Goal: Navigation & Orientation: Understand site structure

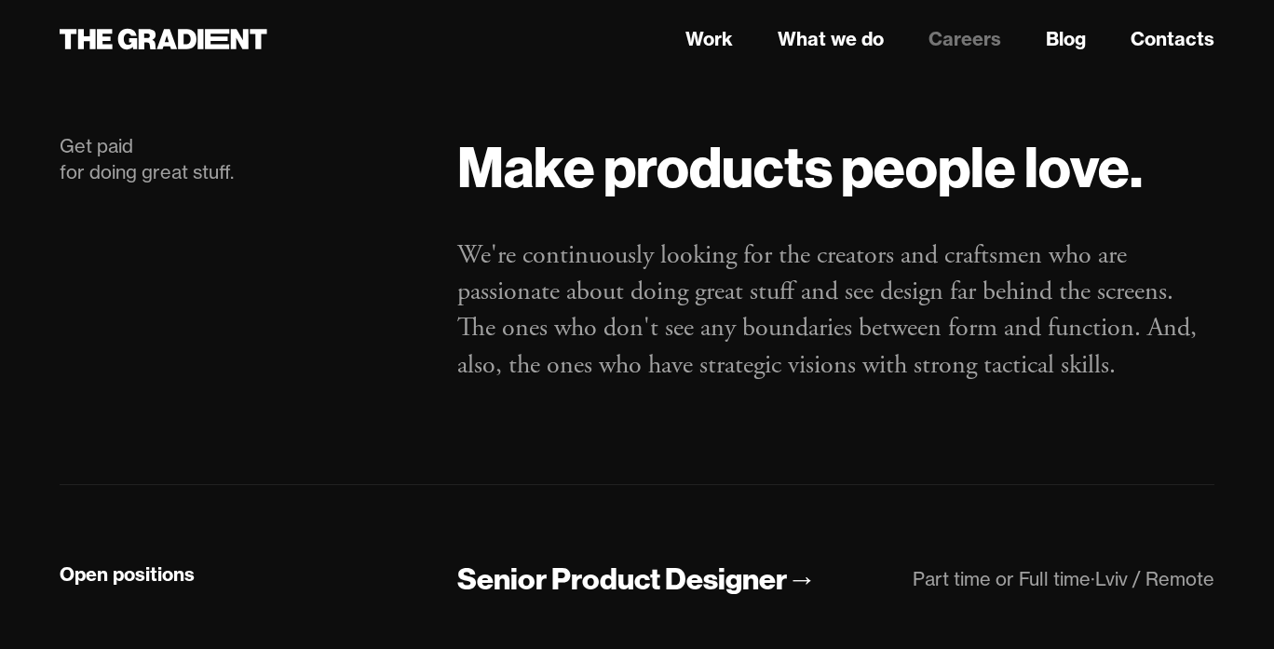
scroll to position [37, 0]
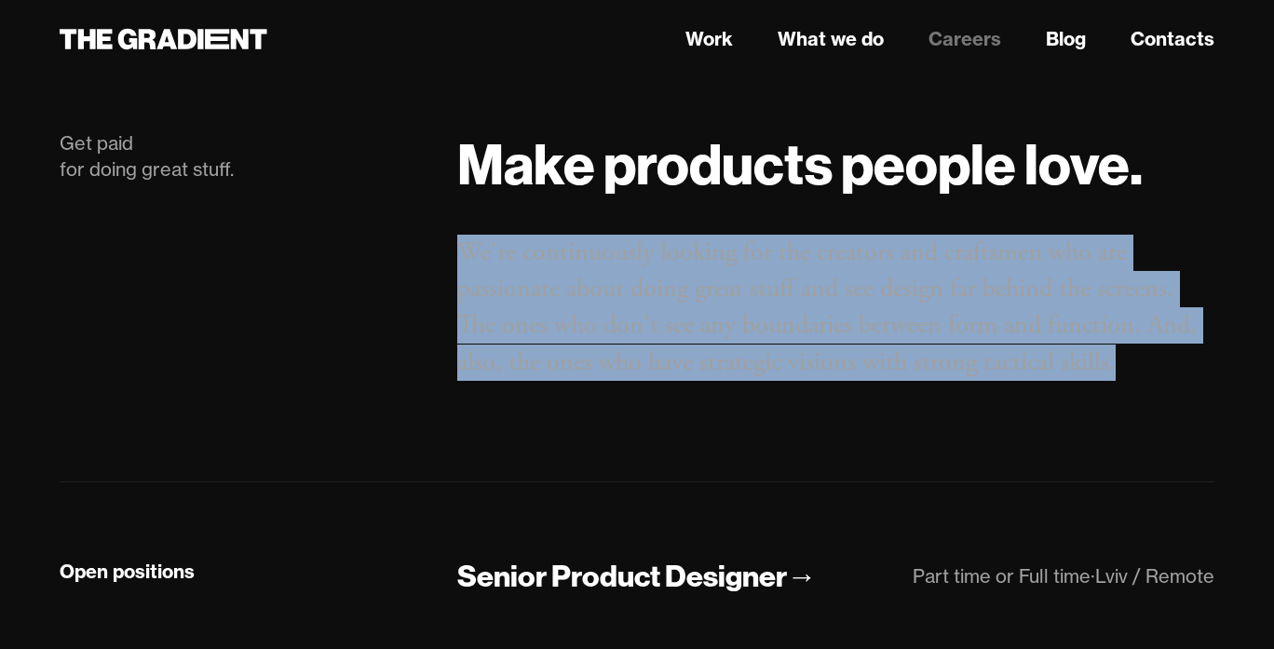
drag, startPoint x: 1130, startPoint y: 366, endPoint x: 450, endPoint y: 248, distance: 690.7
click at [450, 248] on div "Make products people love. We're continuously looking for the creators and craf…" at bounding box center [835, 275] width 794 height 291
copy p "We're continuously looking for the creators and craftsmen who are passionate ab…"
click at [837, 41] on link "What we do" at bounding box center [830, 39] width 106 height 28
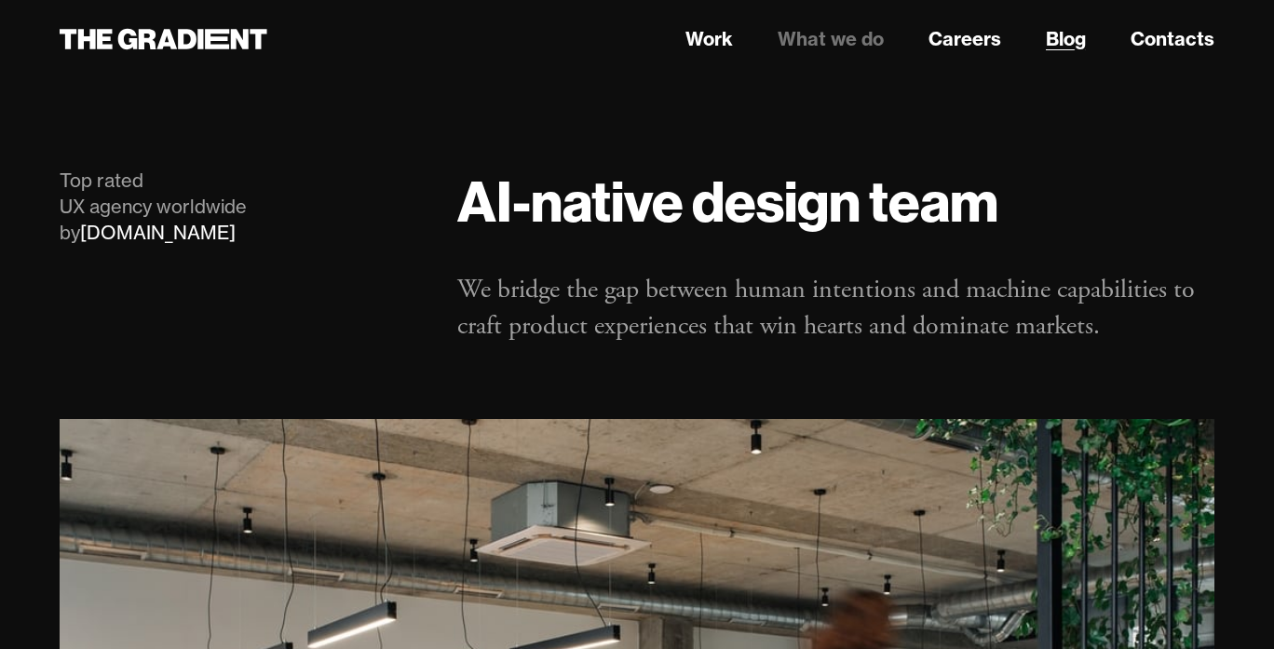
click at [1070, 41] on link "Blog" at bounding box center [1065, 39] width 40 height 28
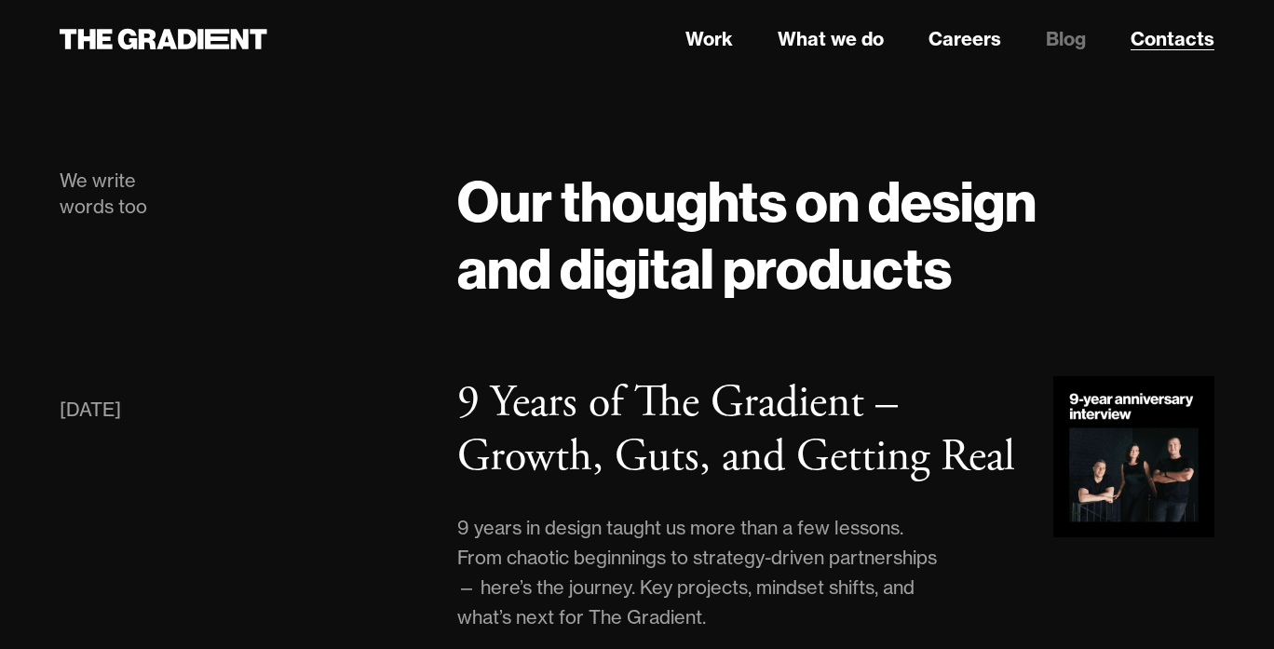
click at [1153, 43] on link "Contacts" at bounding box center [1172, 39] width 84 height 28
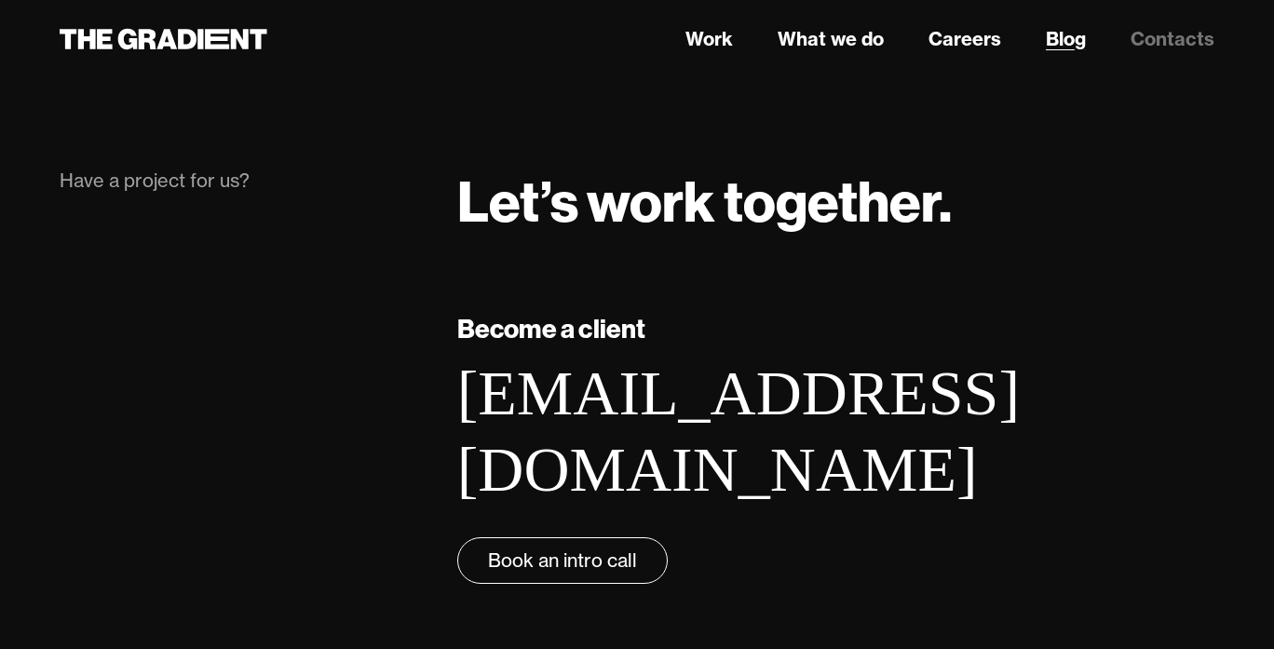
click at [1049, 36] on link "Blog" at bounding box center [1065, 39] width 40 height 28
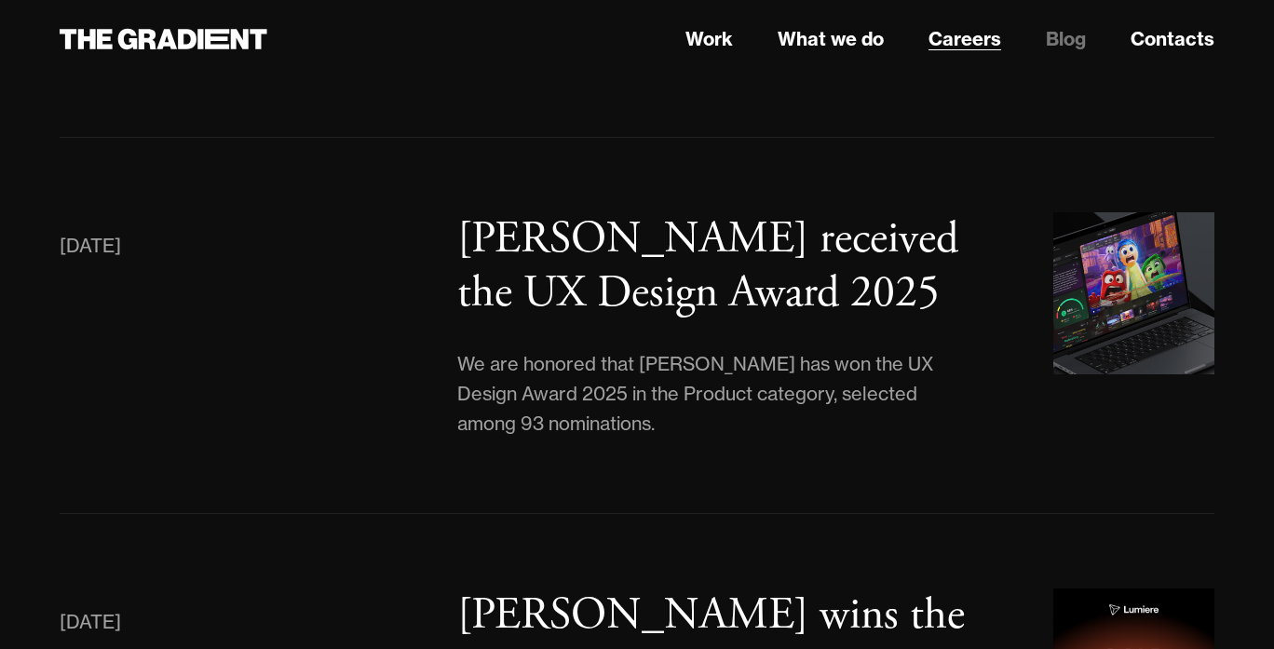
scroll to position [540, 0]
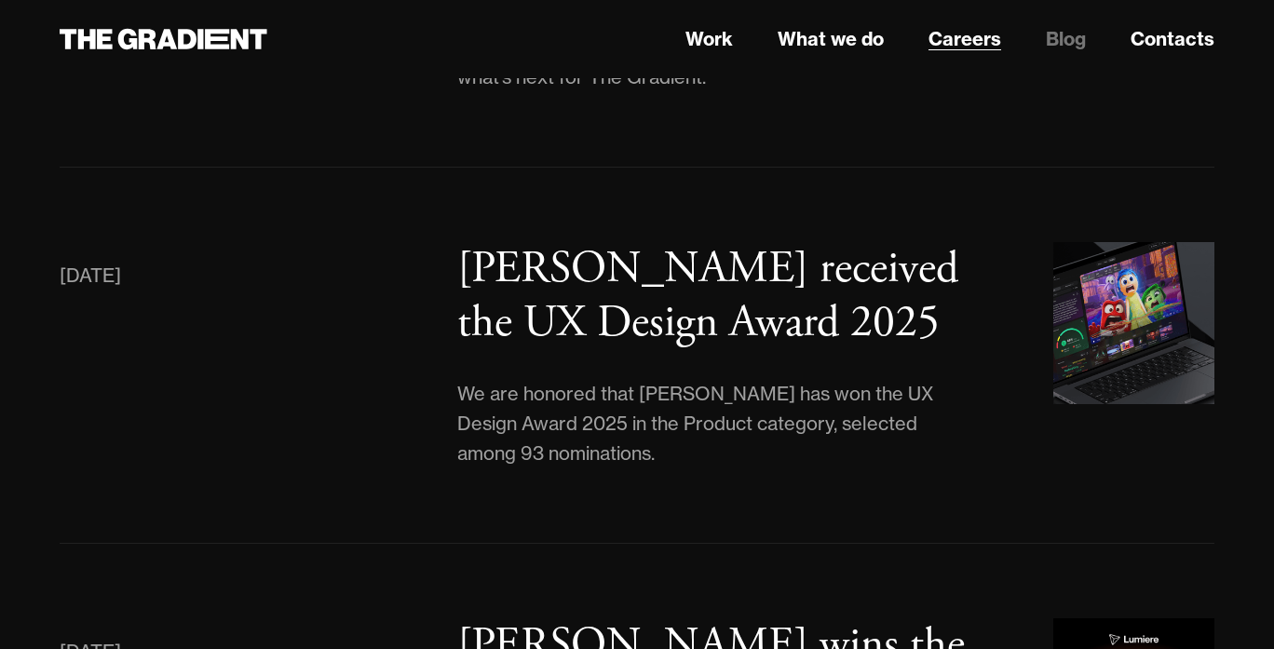
click at [970, 38] on link "Careers" at bounding box center [964, 39] width 73 height 28
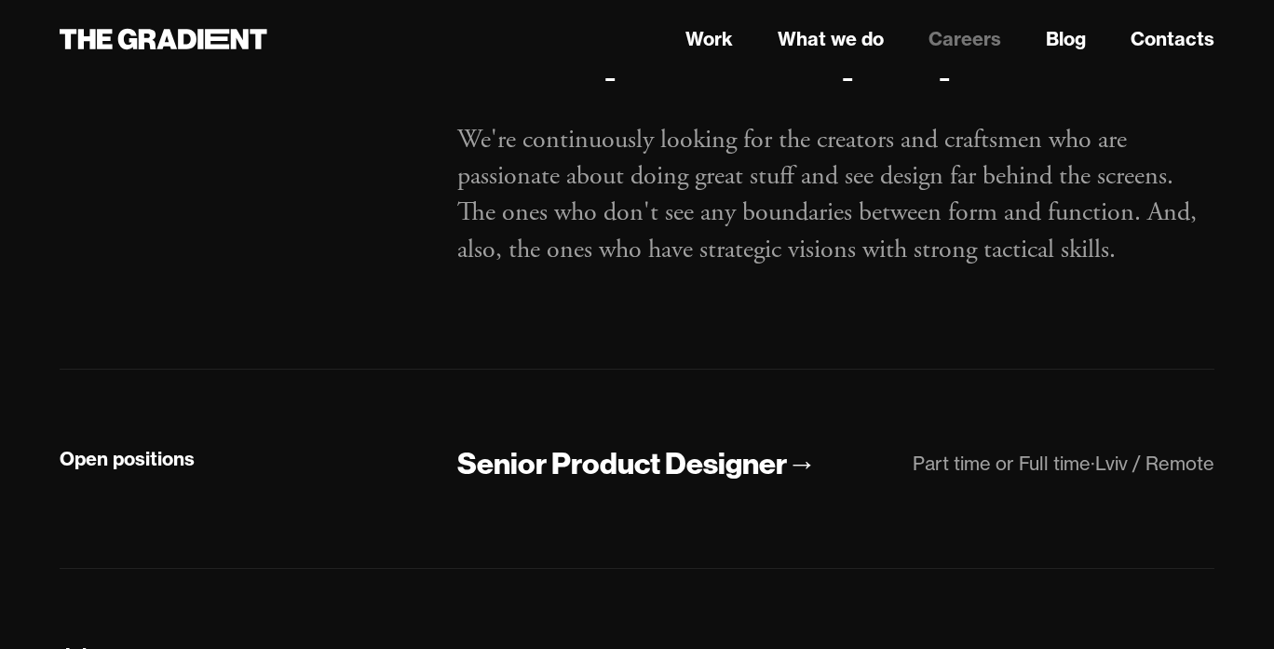
scroll to position [44, 0]
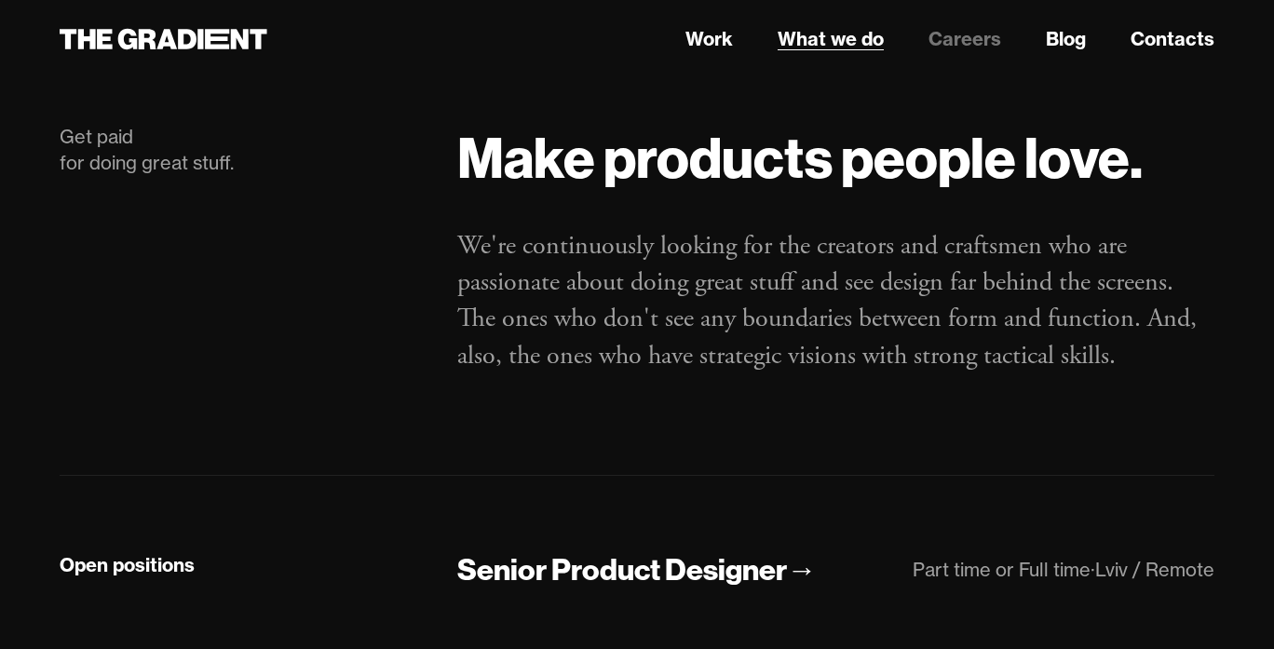
click at [865, 39] on link "What we do" at bounding box center [830, 39] width 106 height 28
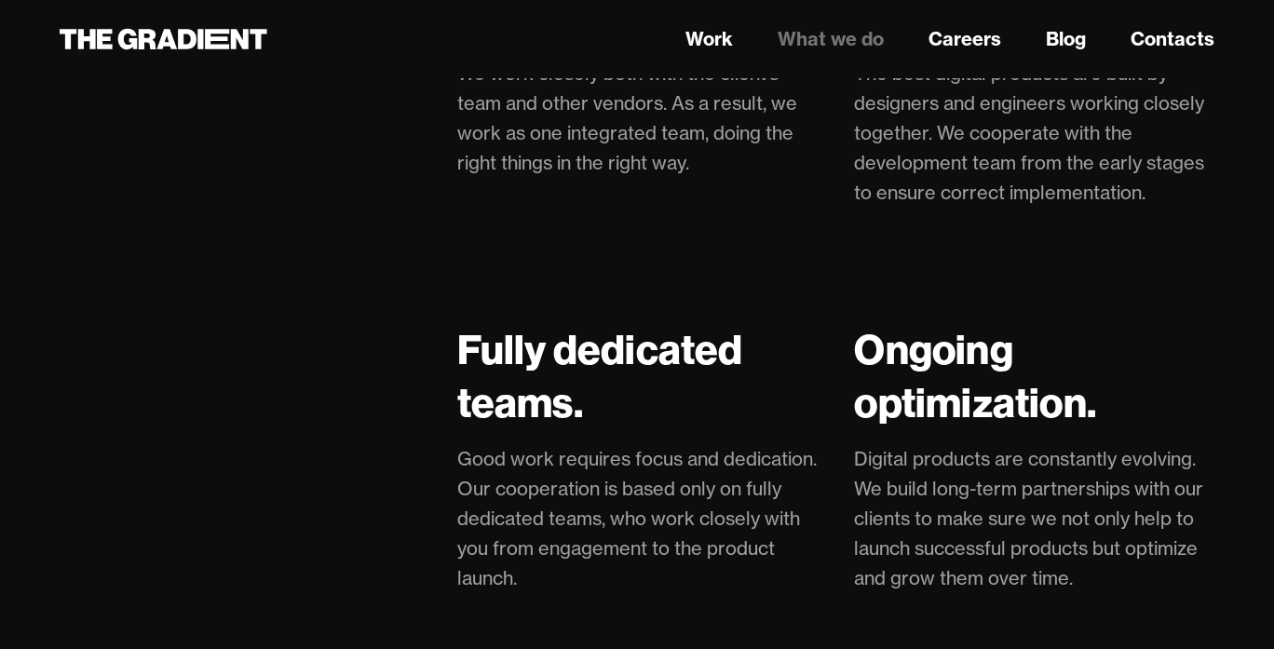
scroll to position [4755, 0]
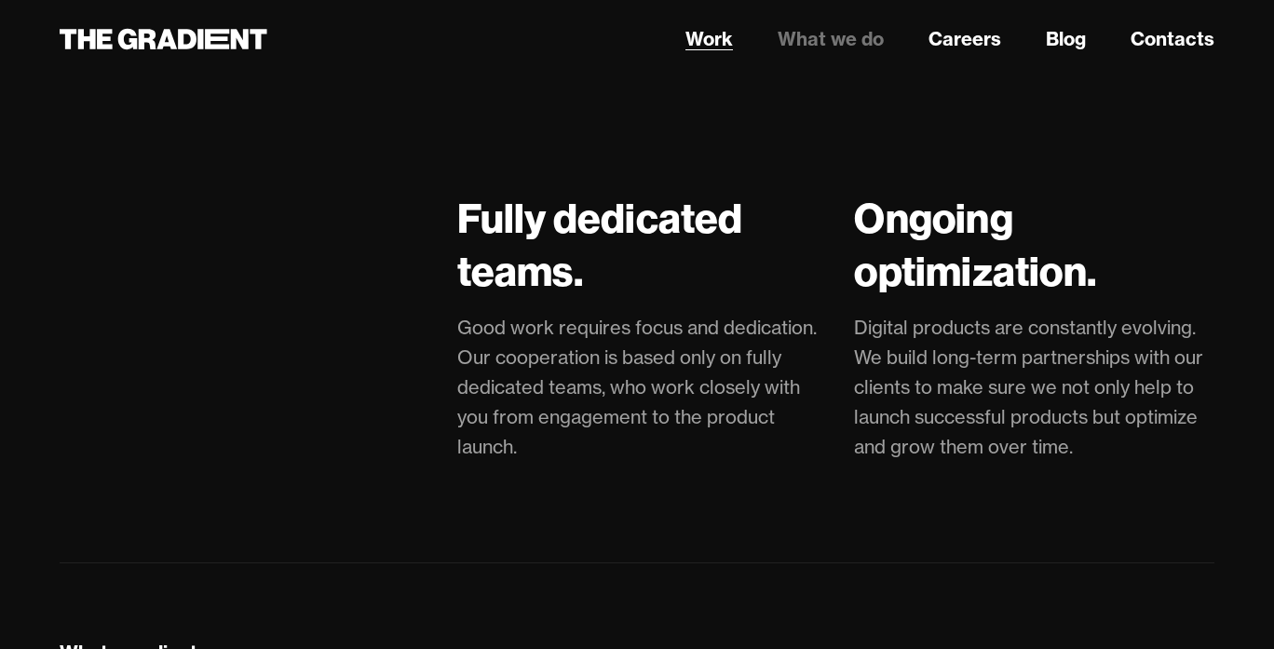
click at [715, 44] on link "Work" at bounding box center [708, 39] width 47 height 28
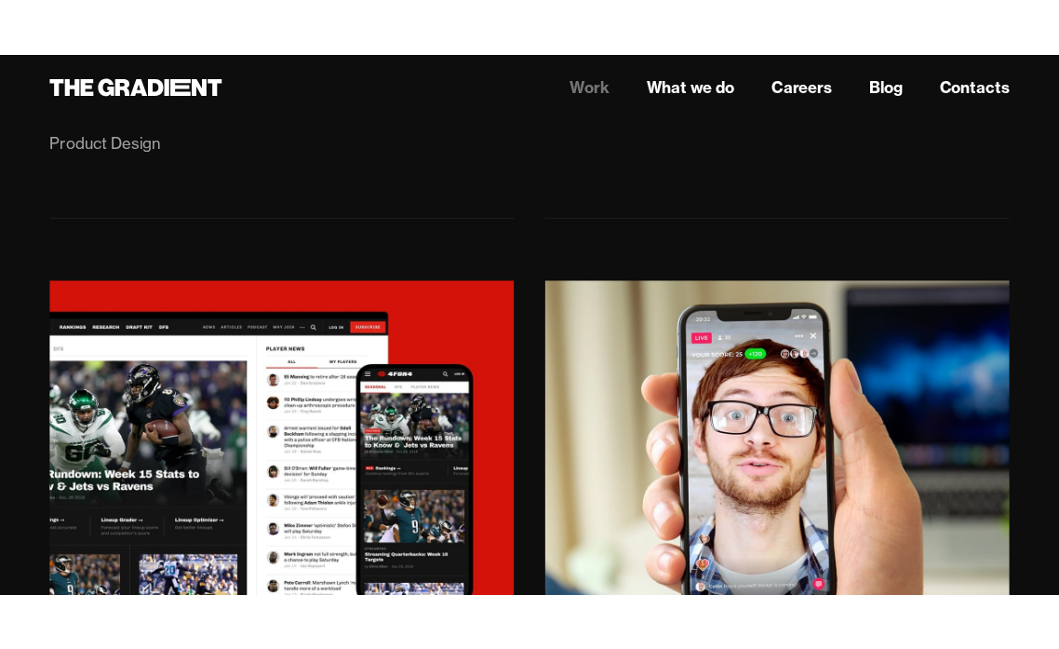
scroll to position [4061, 0]
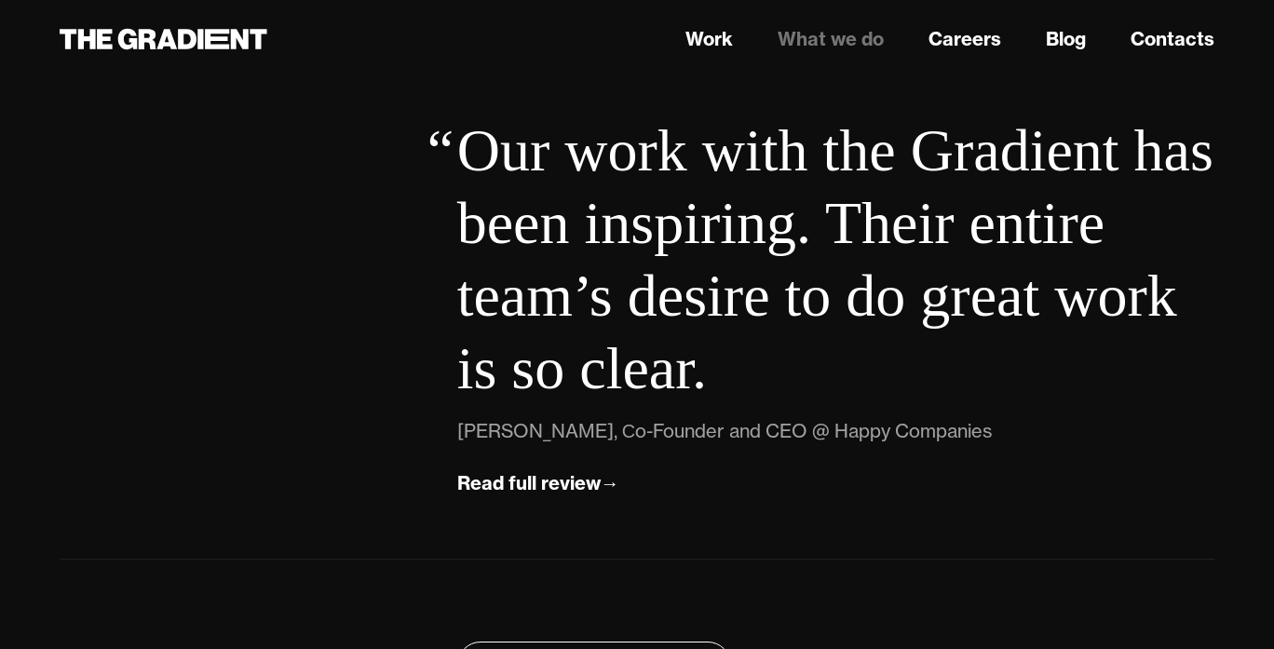
scroll to position [6997, 0]
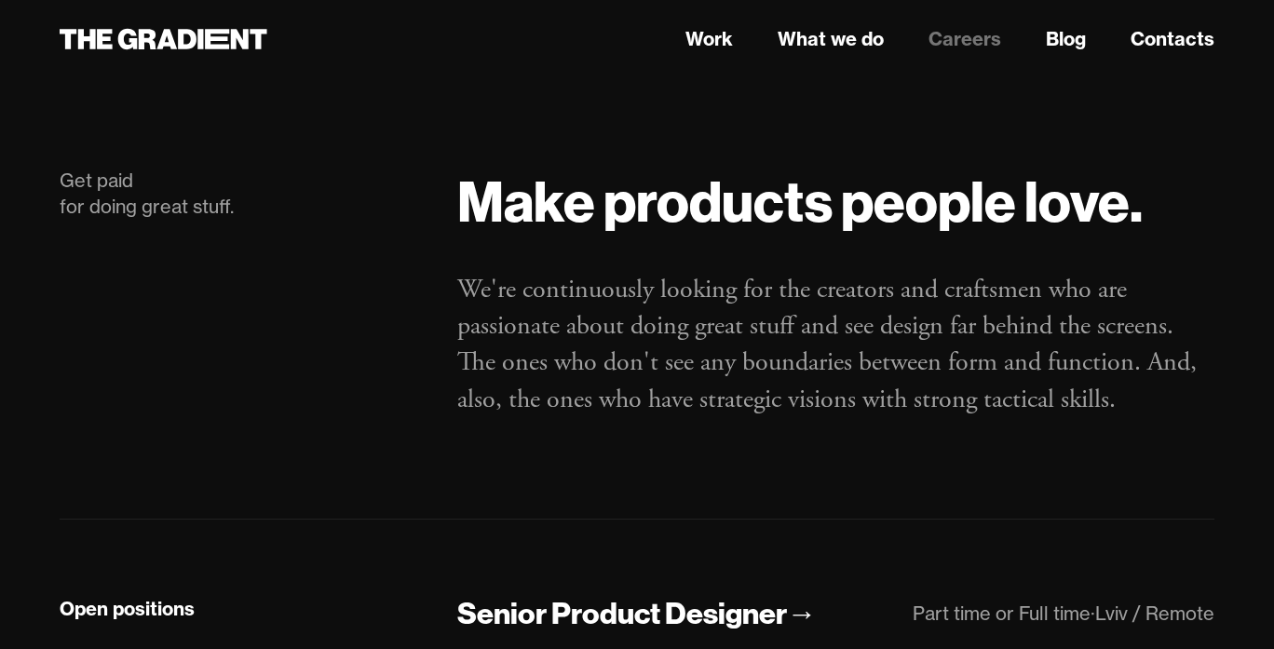
scroll to position [44, 0]
